Goal: Task Accomplishment & Management: Manage account settings

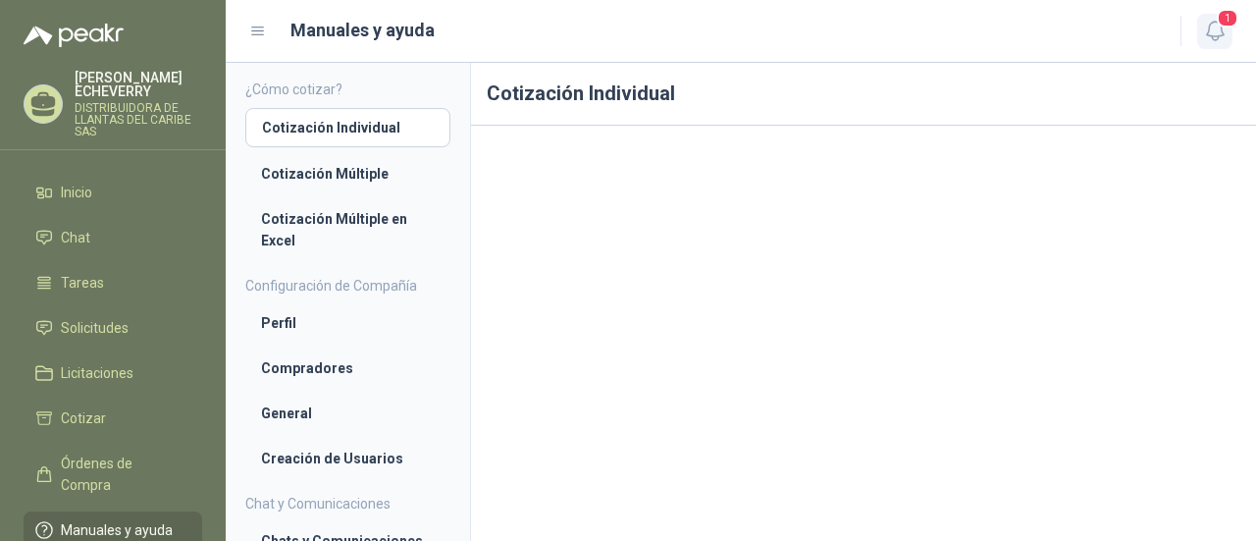
click at [1222, 37] on icon "button" at bounding box center [1215, 31] width 25 height 25
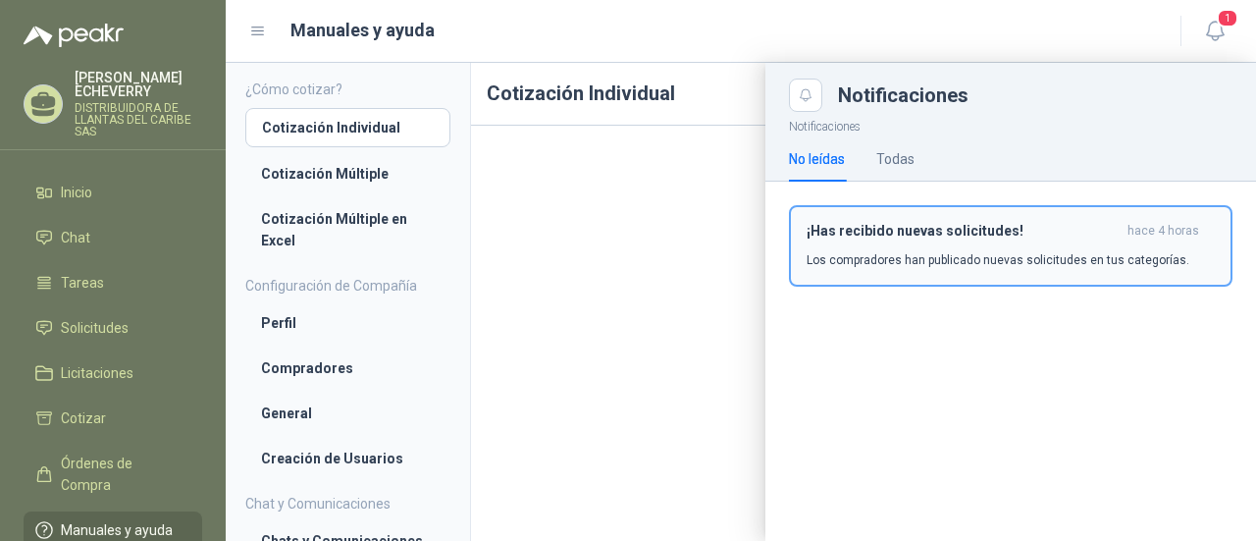
click at [947, 246] on div "¡Has recibido nuevas solicitudes! hace 4 horas Los compradores han publicado nu…" at bounding box center [1010, 246] width 408 height 46
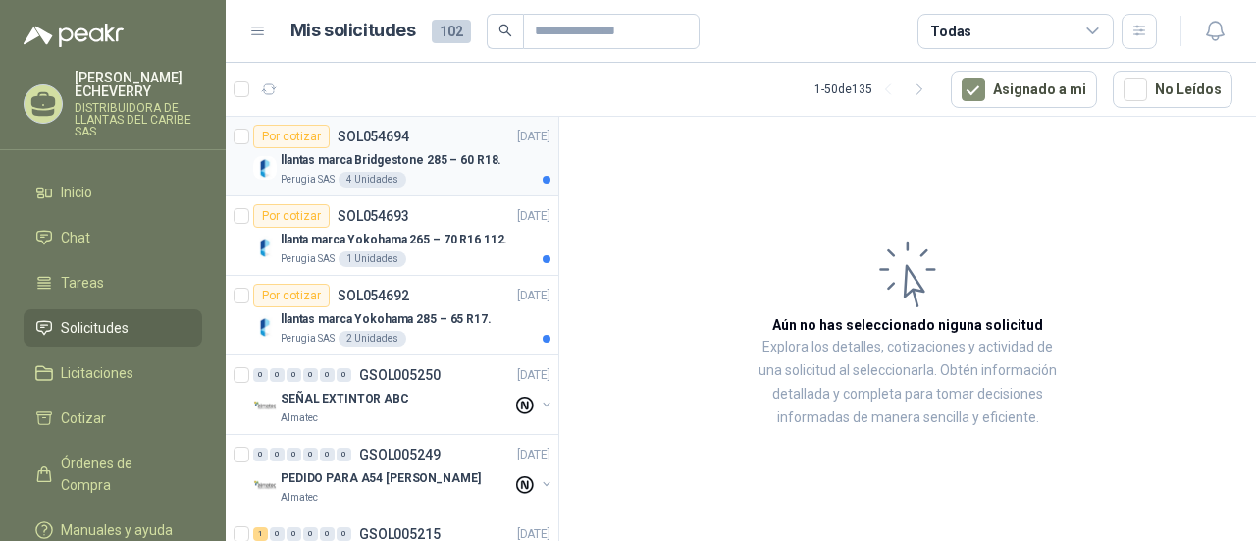
click at [357, 144] on div "Por cotizar SOL054694" at bounding box center [331, 137] width 156 height 24
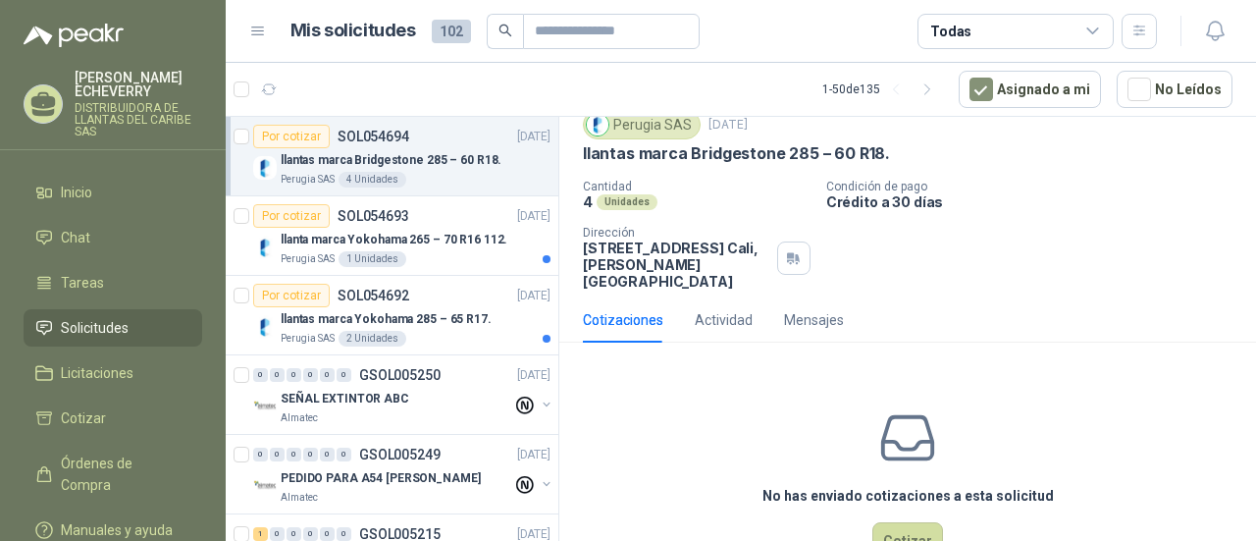
scroll to position [70, 0]
click at [368, 242] on p "llanta marca Yokohama 265 – 70 R16 112." at bounding box center [394, 240] width 227 height 19
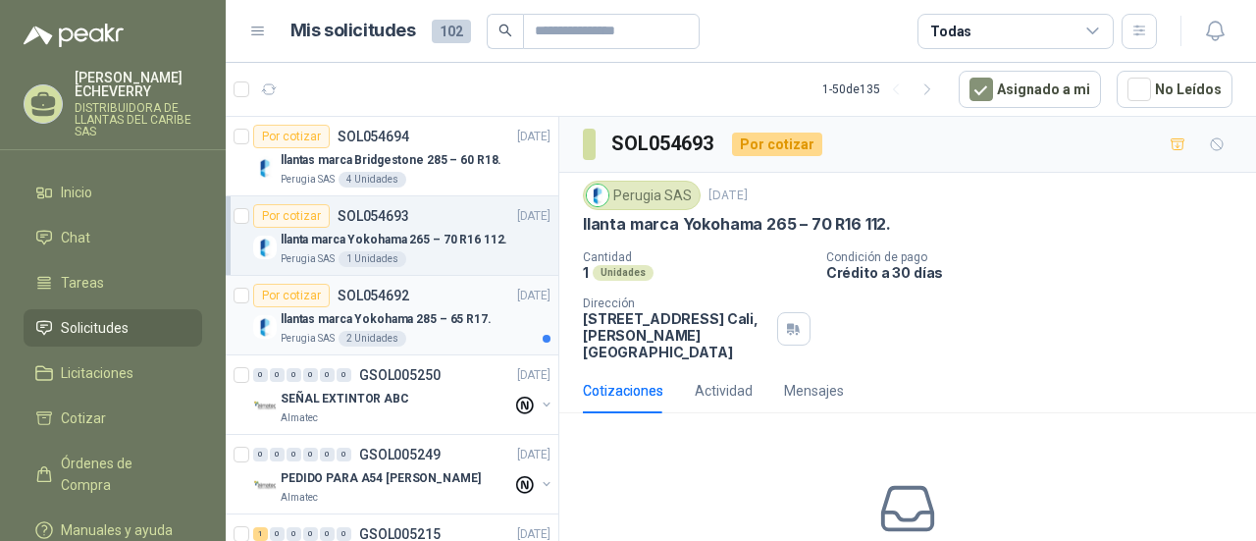
click at [473, 314] on p "llantas marca Yokohama 285 – 65 R17." at bounding box center [386, 319] width 211 height 19
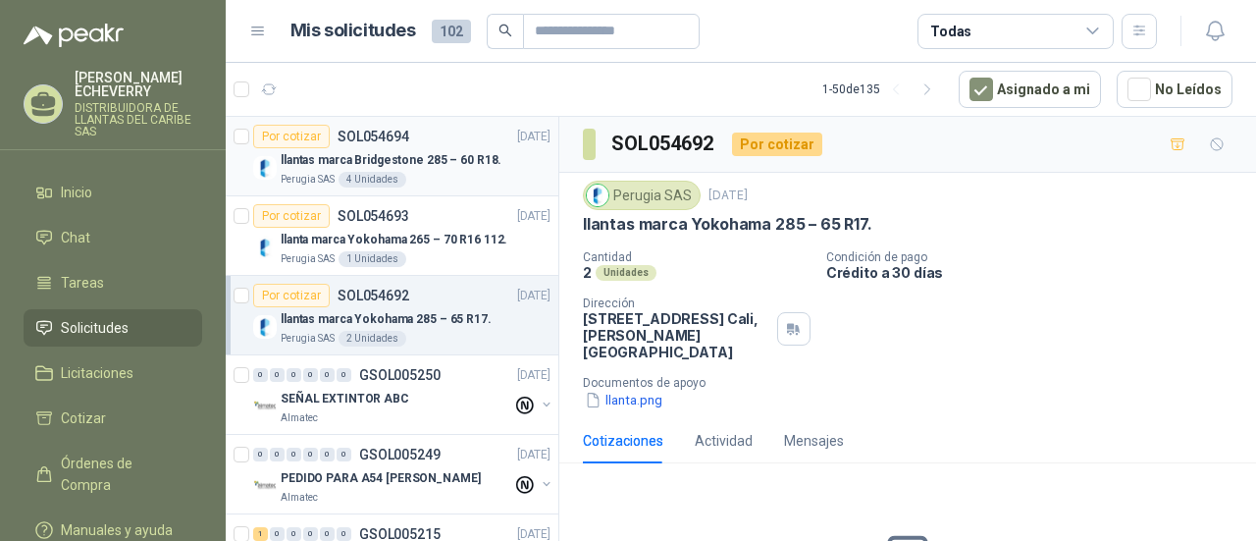
click at [443, 173] on div "Perugia SAS 4 Unidades" at bounding box center [416, 180] width 270 height 16
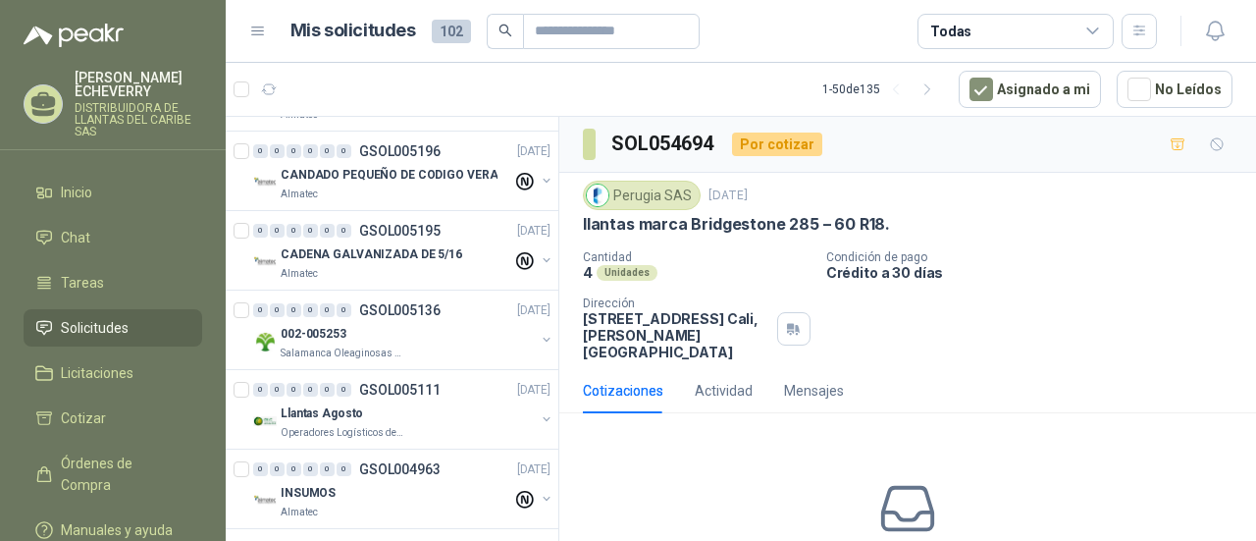
scroll to position [702, 0]
click at [398, 358] on div "0 0 0 0 0 0 GSOL005136 [DATE] 002-005253 Salamanca Oleaginosas SAS" at bounding box center [392, 328] width 333 height 79
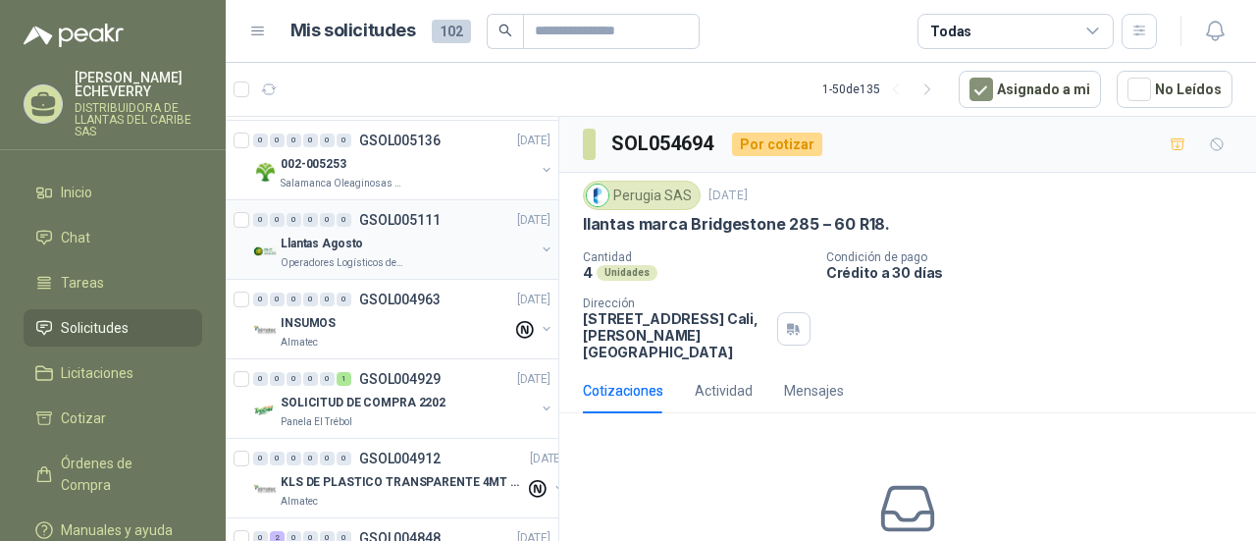
scroll to position [871, 0]
click at [381, 169] on div "002-005253" at bounding box center [408, 163] width 254 height 24
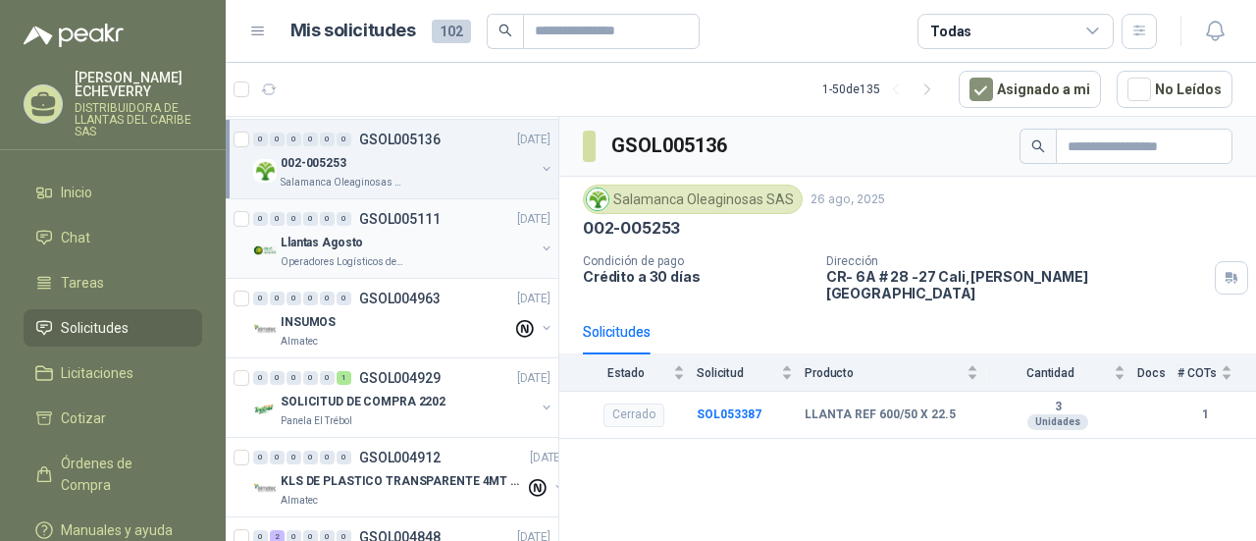
click at [457, 256] on div "Operadores Logísticos del Caribe" at bounding box center [408, 262] width 254 height 16
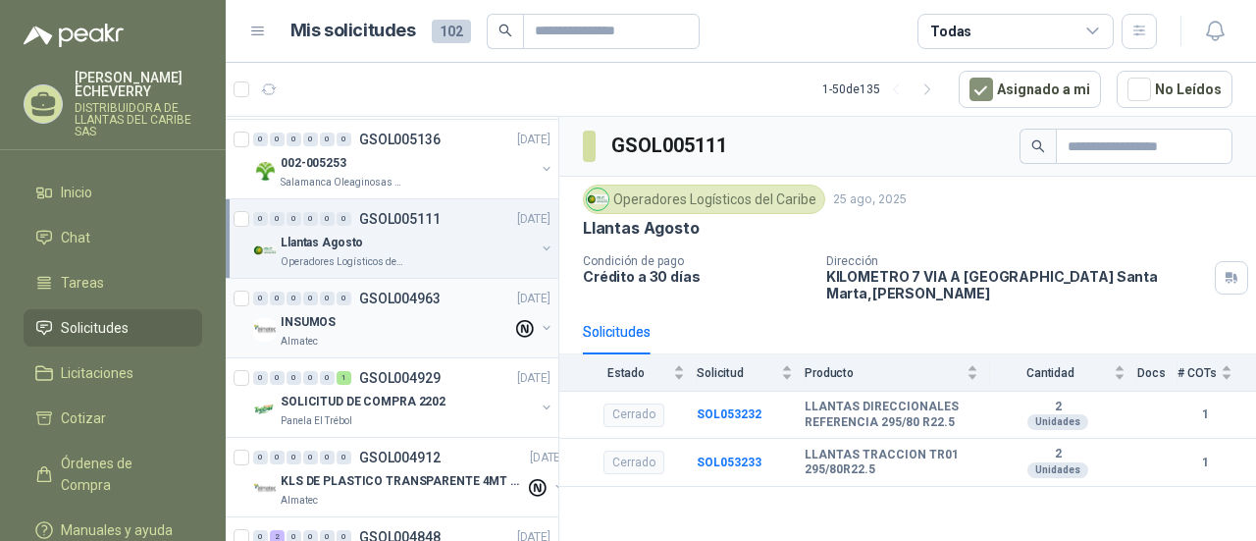
click at [391, 325] on div "INSUMOS" at bounding box center [397, 322] width 232 height 24
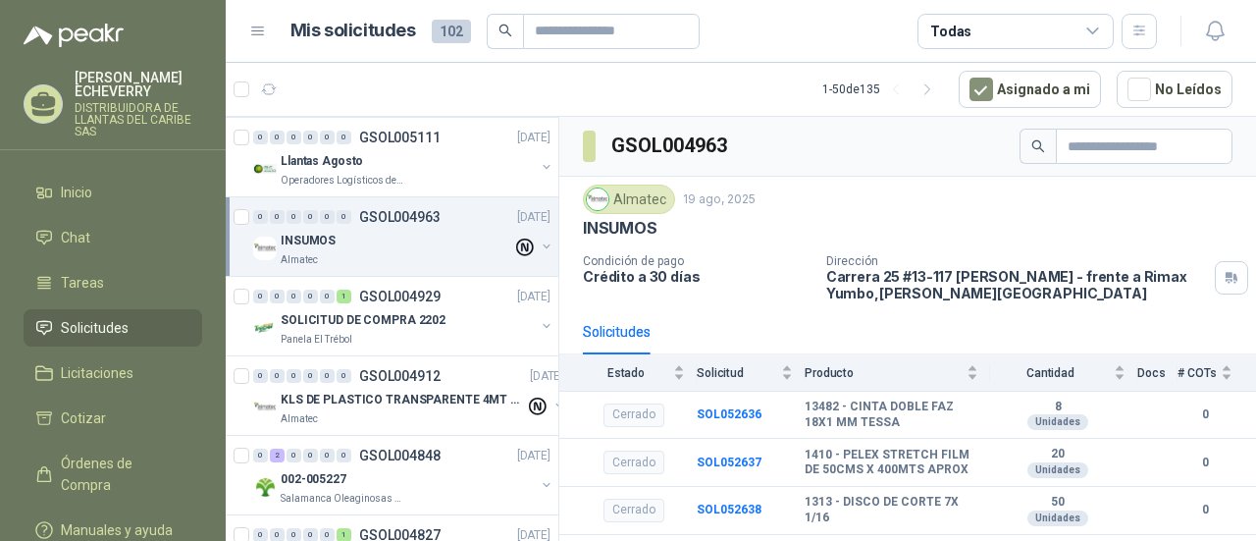
scroll to position [954, 0]
click at [391, 331] on div "Panela El Trébol" at bounding box center [408, 339] width 254 height 16
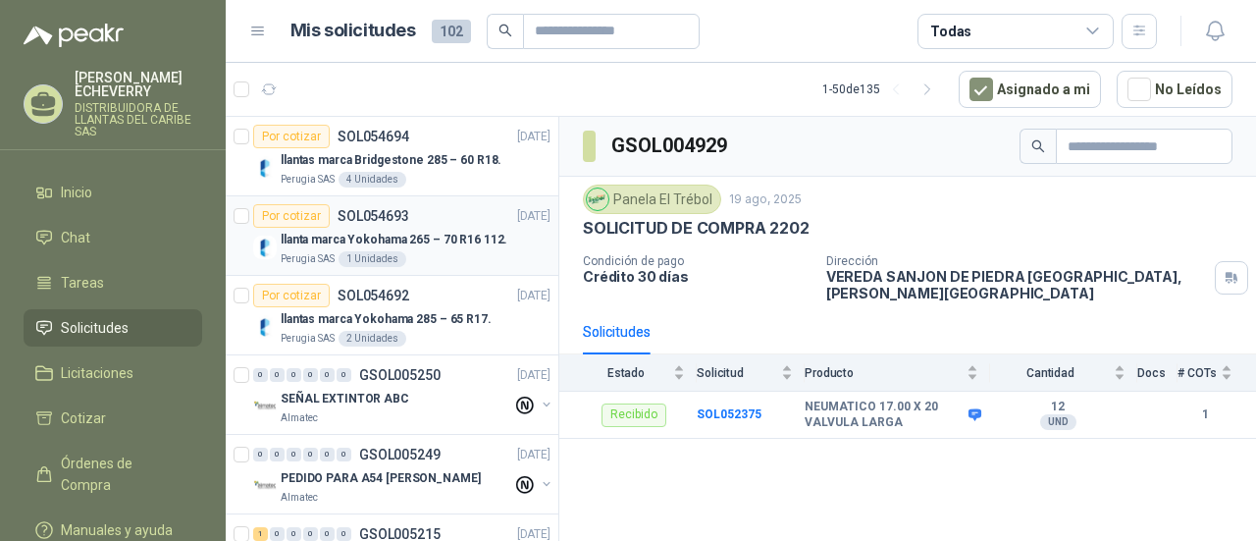
click at [444, 222] on div "Por cotizar SOL054693 [DATE]" at bounding box center [401, 216] width 297 height 24
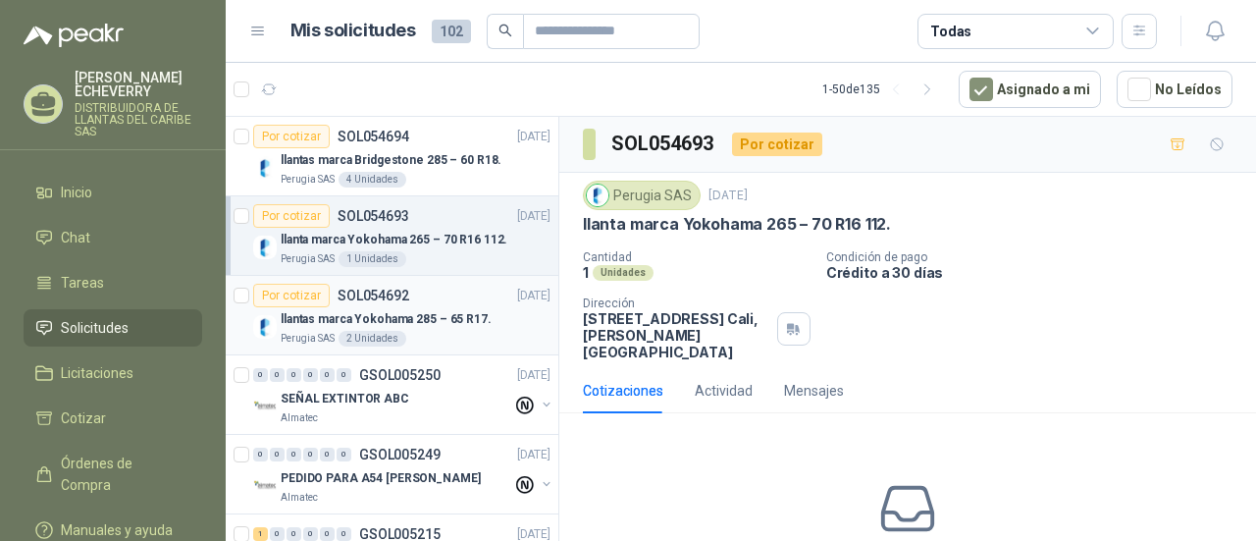
click at [438, 302] on div "Por cotizar SOL054692 [DATE]" at bounding box center [401, 296] width 297 height 24
